Goal: Check status: Check status

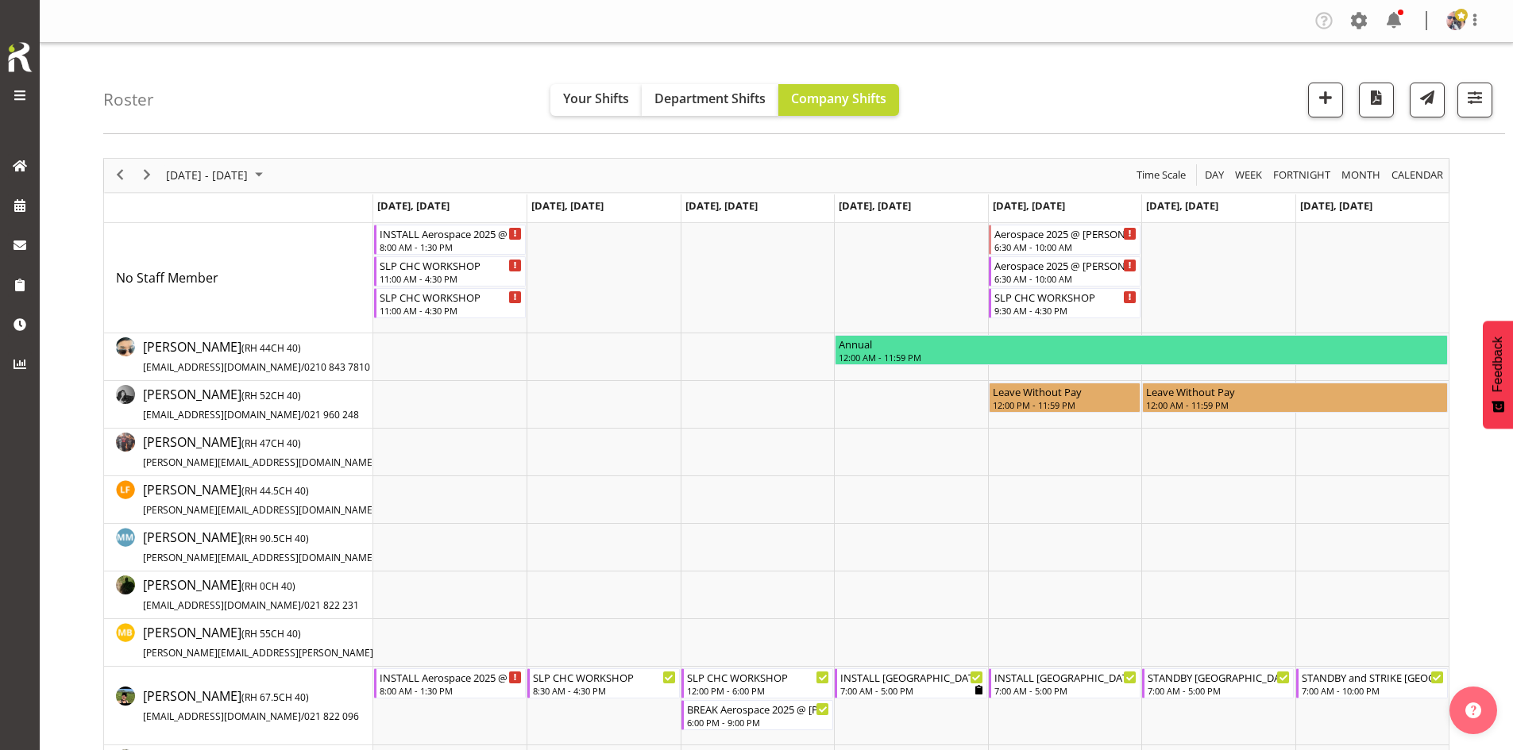
click at [1487, 133] on div "Roster Your Shifts Department Shifts Company Shifts 1 Locations Clear CARLTON E…" at bounding box center [804, 88] width 1402 height 91
click at [1472, 110] on button "button" at bounding box center [1474, 100] width 35 height 35
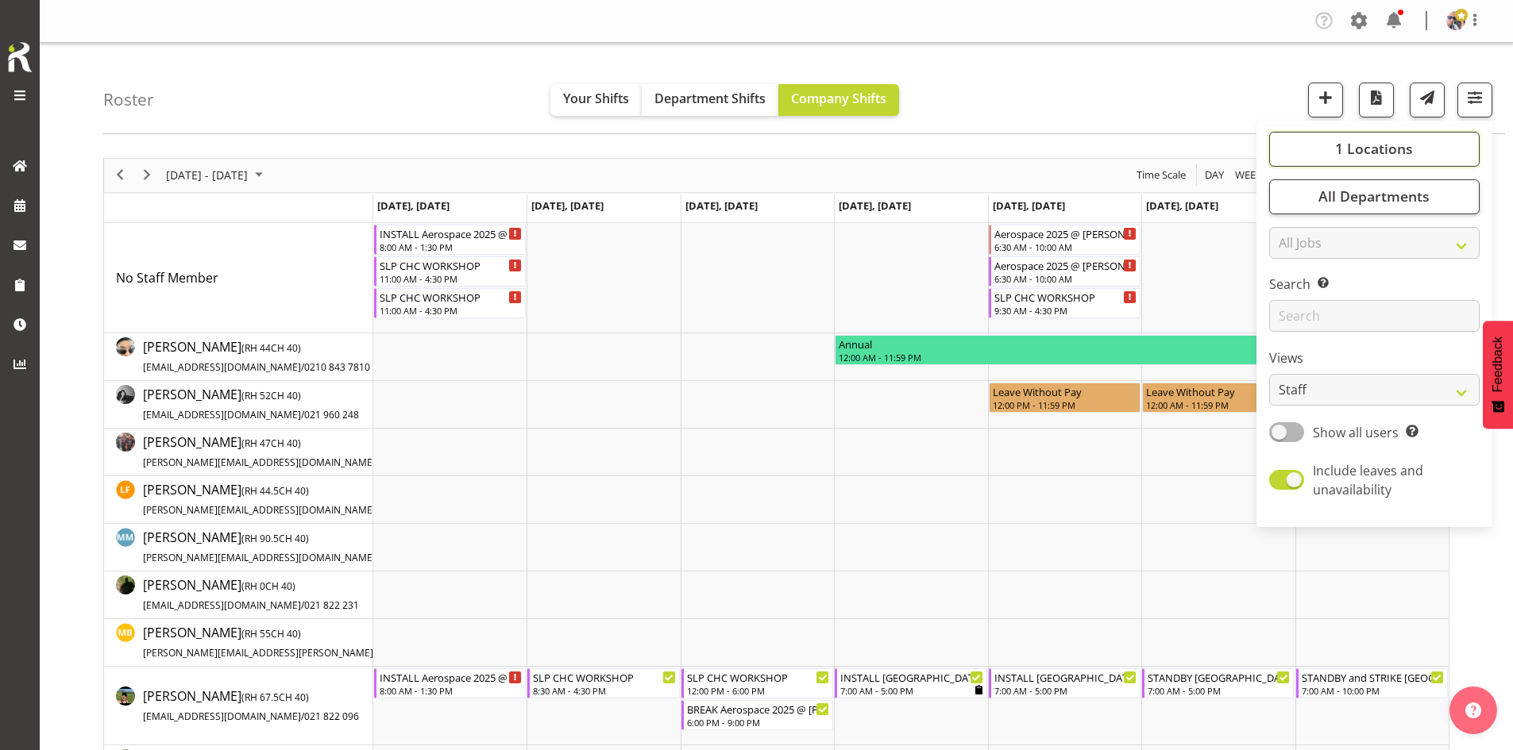
click at [1324, 157] on button "1 Locations" at bounding box center [1374, 149] width 210 height 35
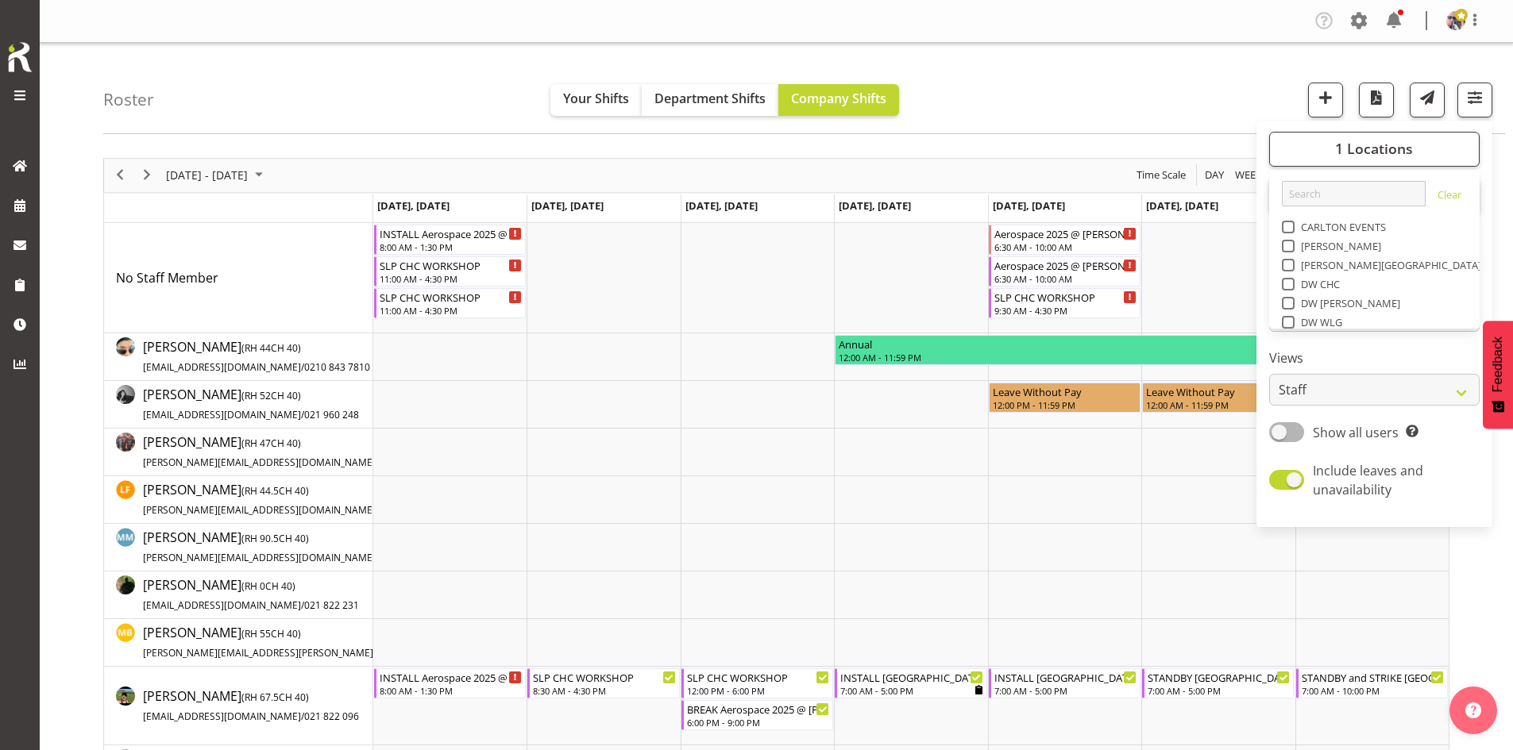
click at [1301, 429] on div "SLP" at bounding box center [1375, 438] width 186 height 19
click at [1300, 430] on span "SLP" at bounding box center [1306, 436] width 25 height 13
click at [1292, 431] on input "SLP" at bounding box center [1287, 436] width 10 height 10
checkbox input "true"
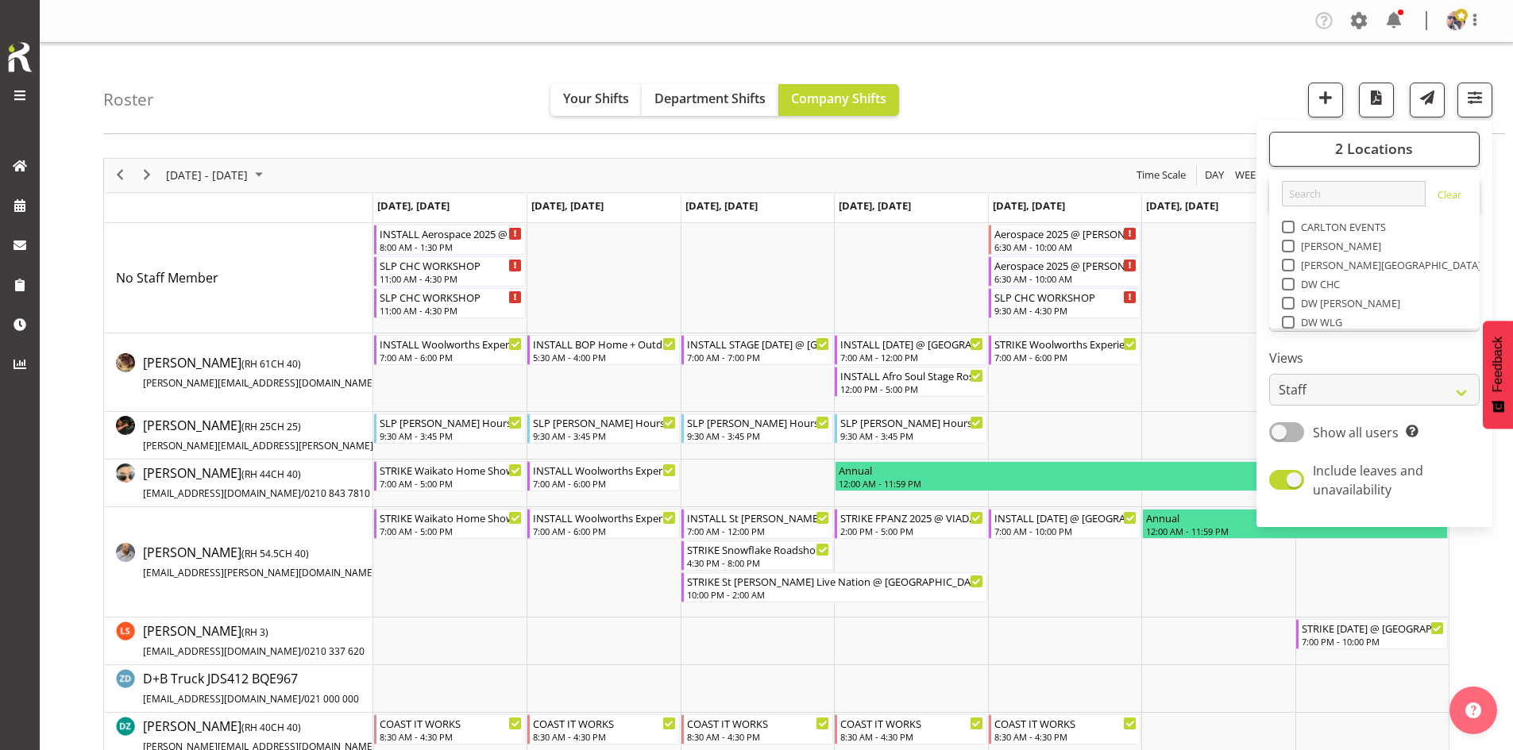
click at [731, 177] on div "[DATE] - [DATE] [DATE] Day Week Fortnight Month calendar Month Agenda Time Scale" at bounding box center [776, 175] width 1344 height 33
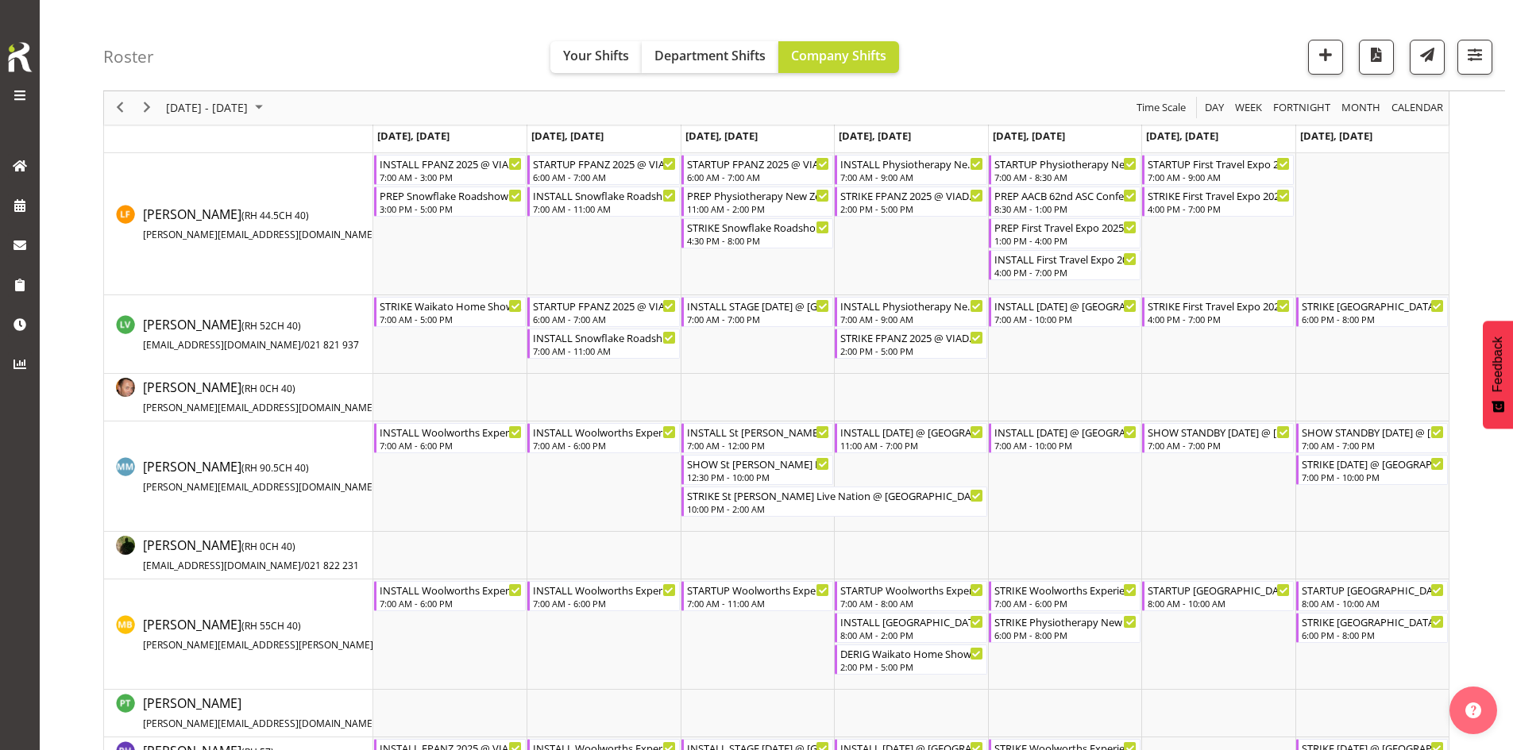
scroll to position [1032, 0]
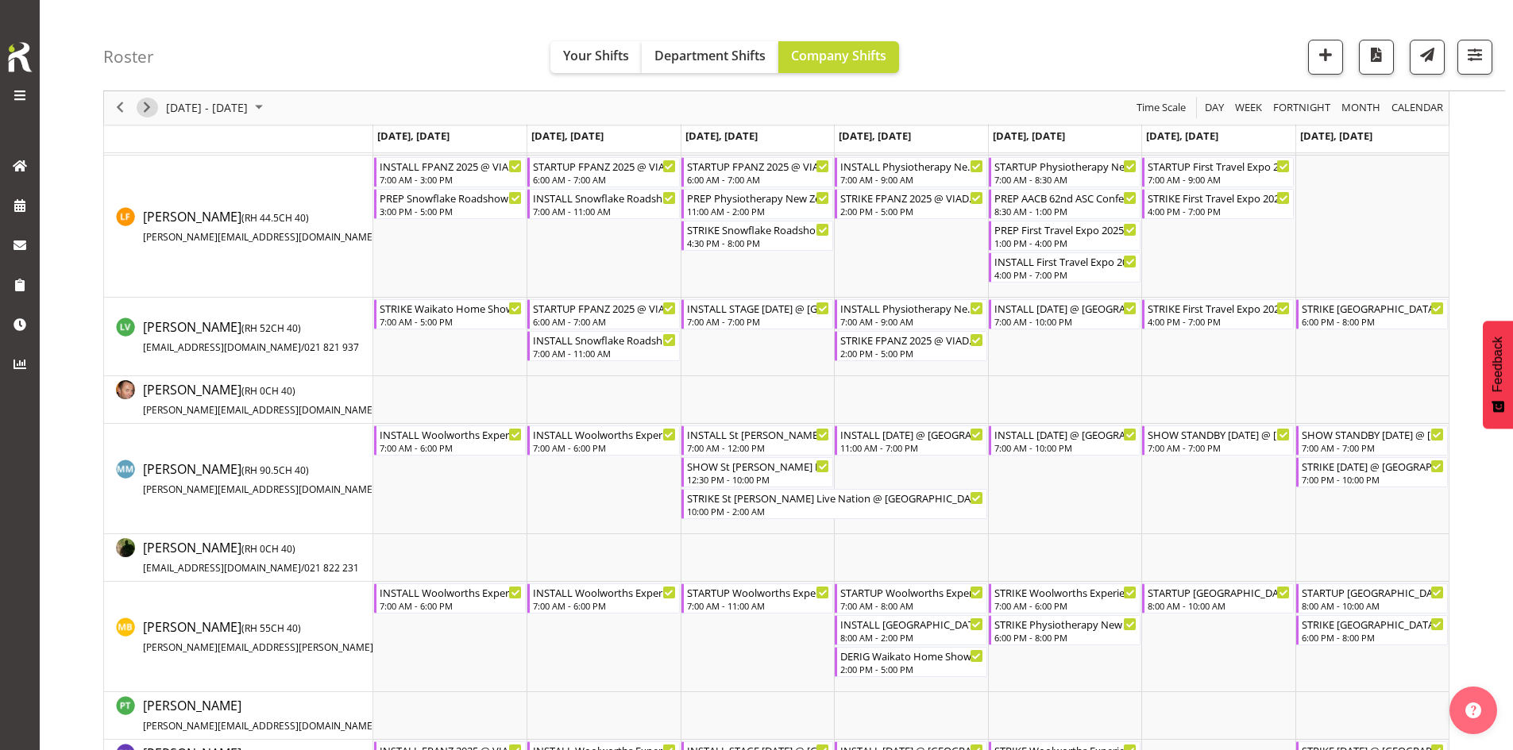
click at [145, 110] on span "Next" at bounding box center [146, 108] width 19 height 20
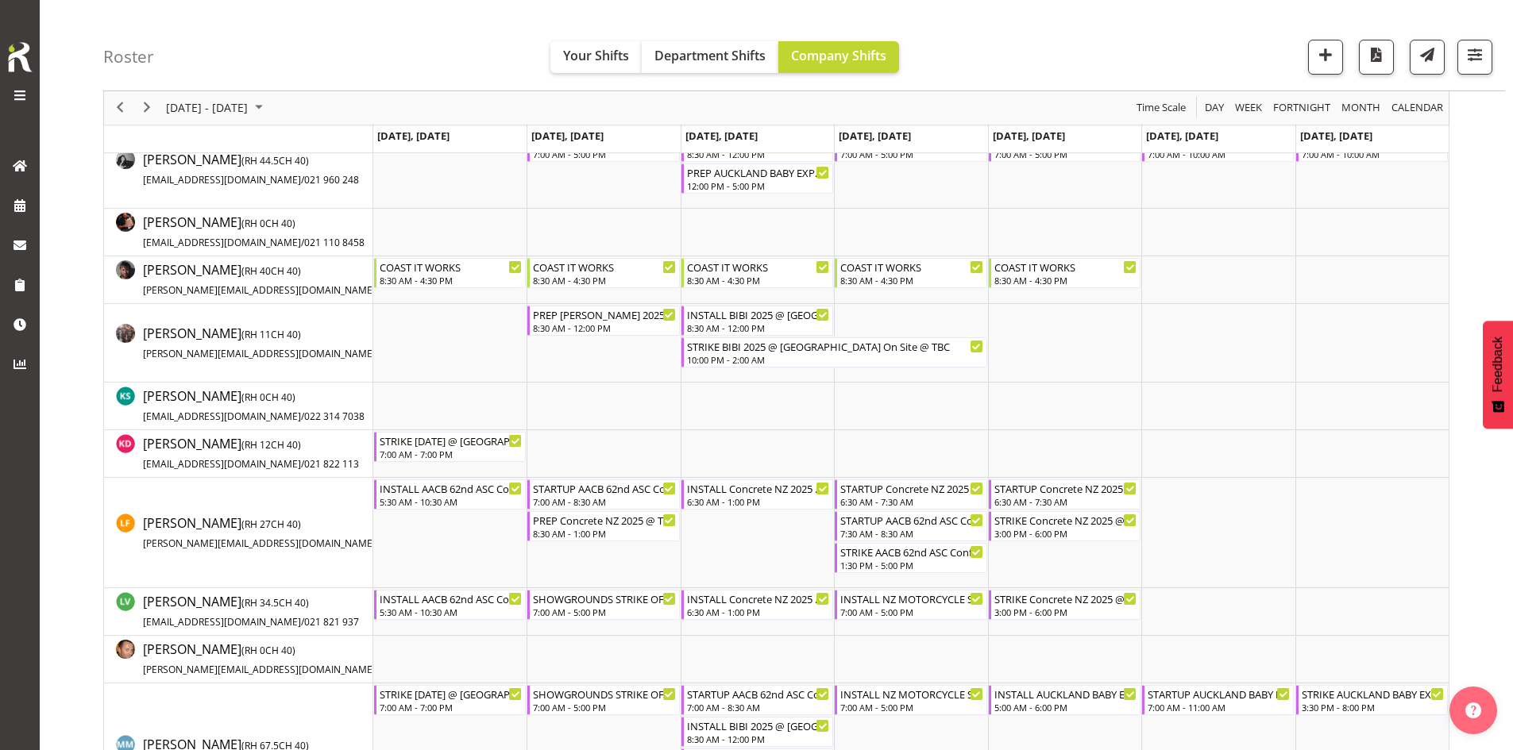
scroll to position [59, 0]
